Goal: Information Seeking & Learning: Learn about a topic

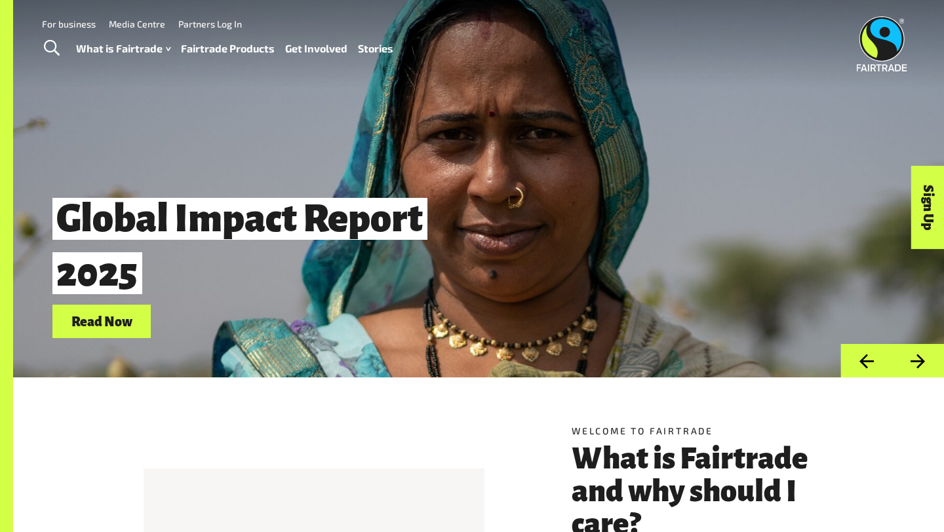
scroll to position [1, 0]
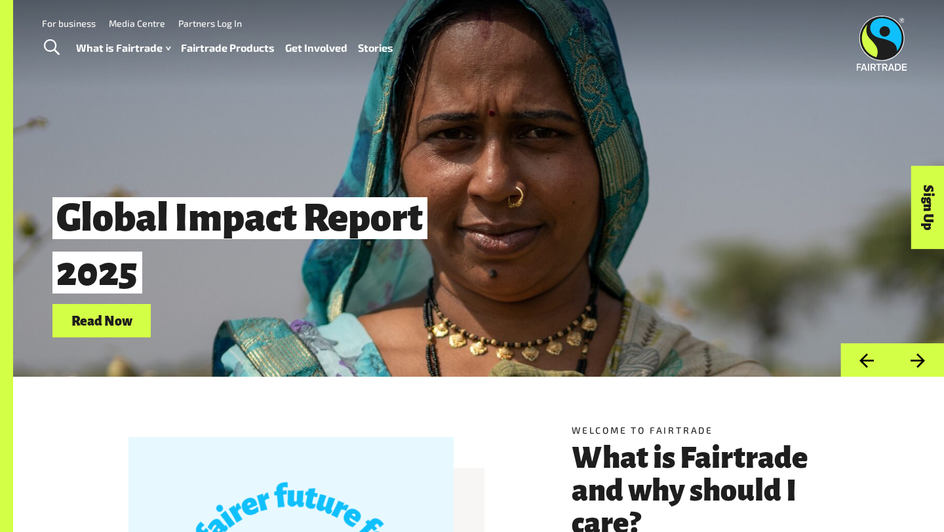
click at [920, 361] on button "Next" at bounding box center [918, 359] width 52 height 33
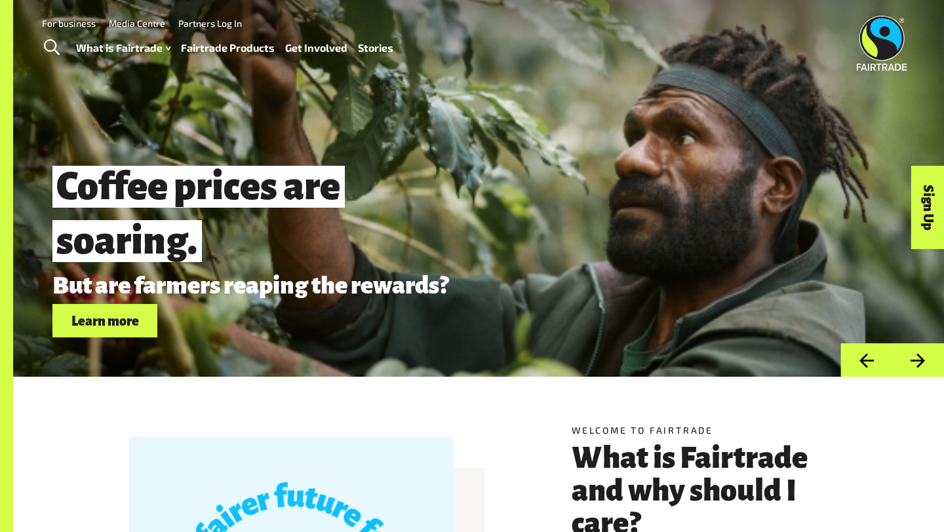
click at [920, 361] on button "Next" at bounding box center [918, 359] width 52 height 33
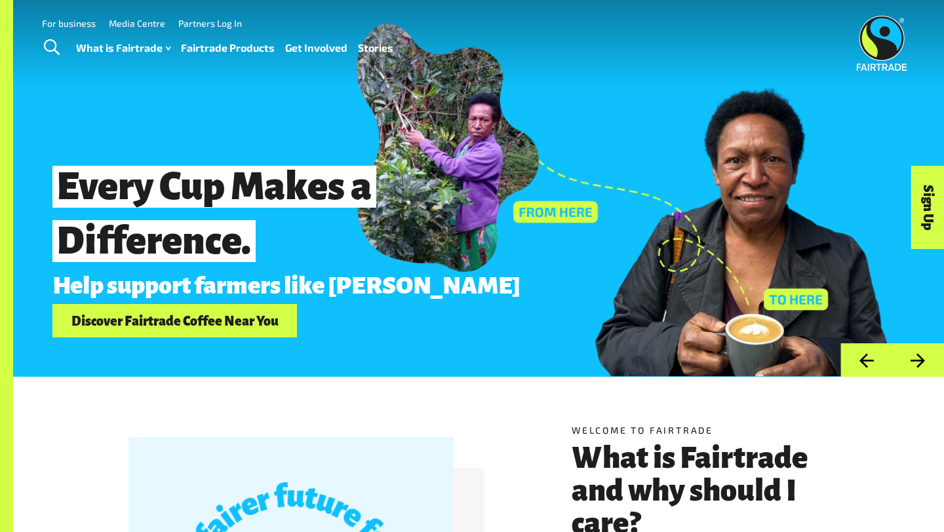
click at [920, 361] on button "Next" at bounding box center [918, 359] width 52 height 33
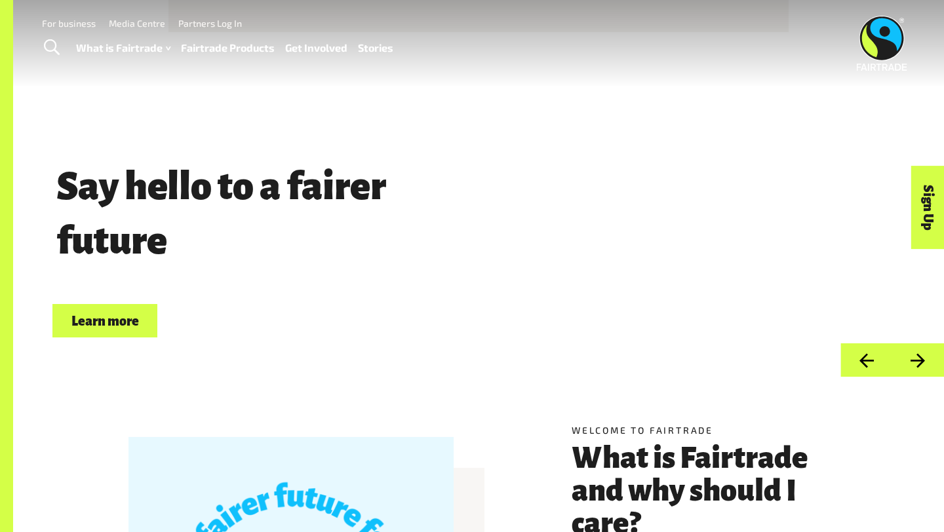
click at [920, 361] on button "Next" at bounding box center [918, 359] width 52 height 33
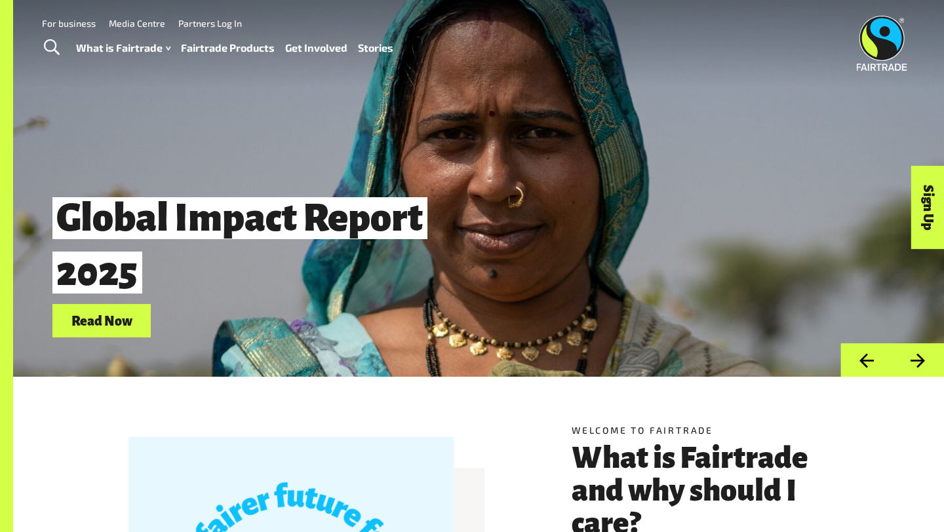
click at [920, 361] on button "Next" at bounding box center [918, 359] width 52 height 33
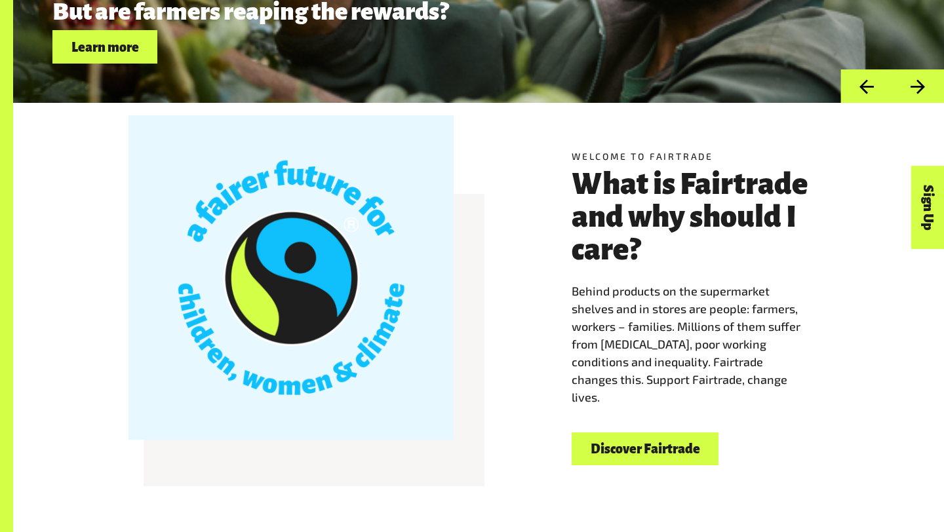
scroll to position [300, 0]
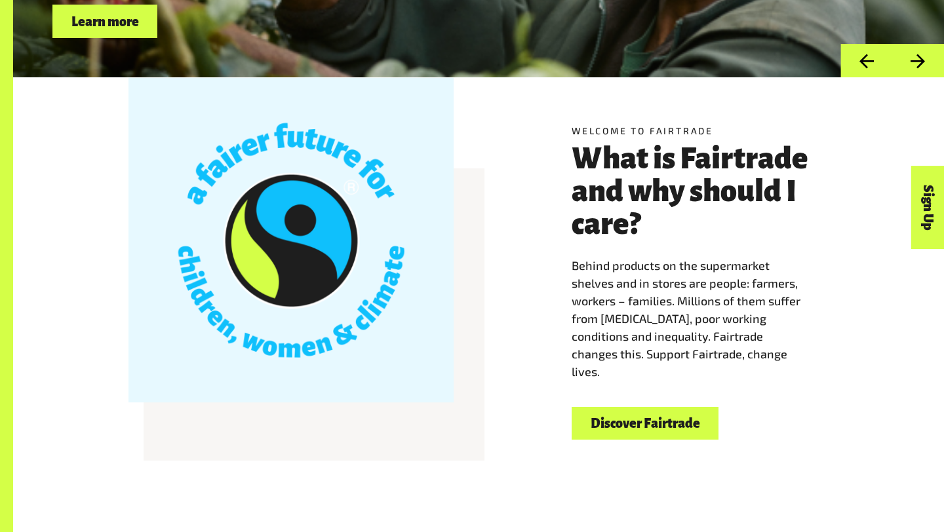
click at [684, 423] on link "Discover Fairtrade" at bounding box center [645, 423] width 147 height 33
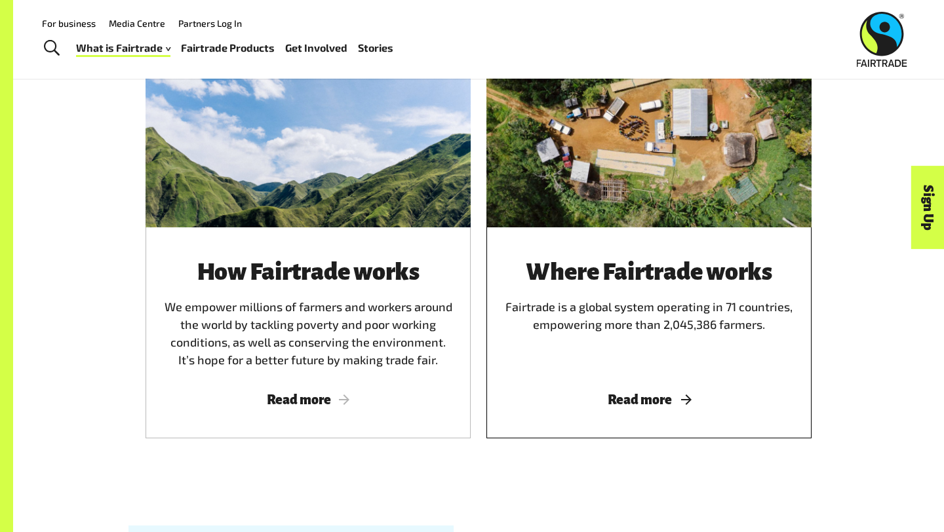
scroll to position [639, 0]
